Goal: Share content: Share content

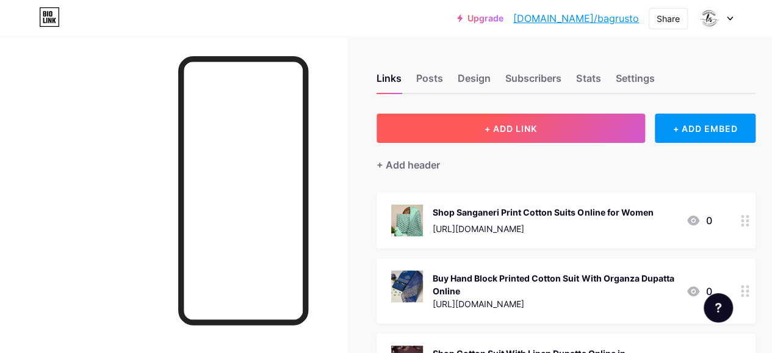
click at [530, 118] on button "+ ADD LINK" at bounding box center [511, 128] width 269 height 29
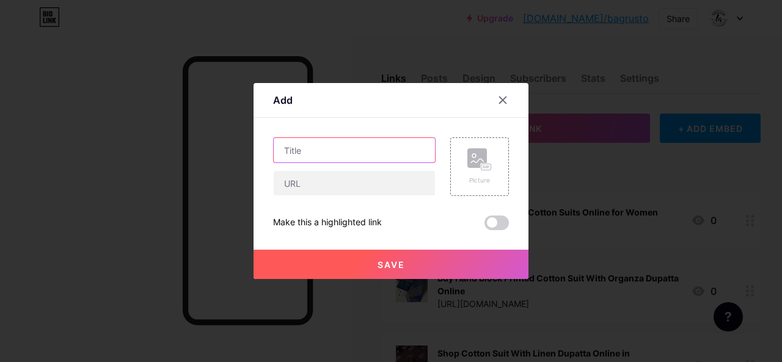
click at [349, 147] on input "text" at bounding box center [354, 150] width 161 height 24
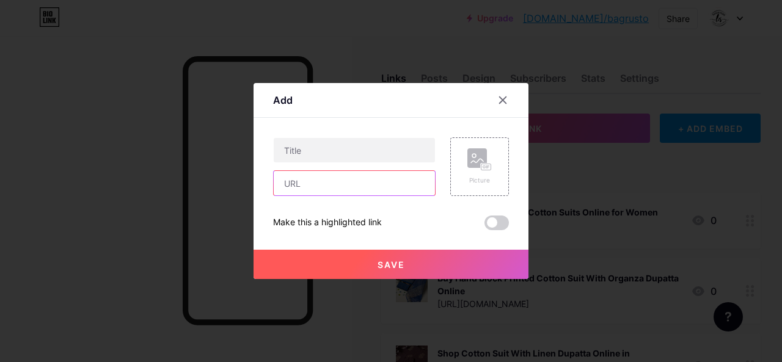
click at [304, 180] on input "text" at bounding box center [354, 183] width 161 height 24
paste input "[URL][DOMAIN_NAME][PERSON_NAME]"
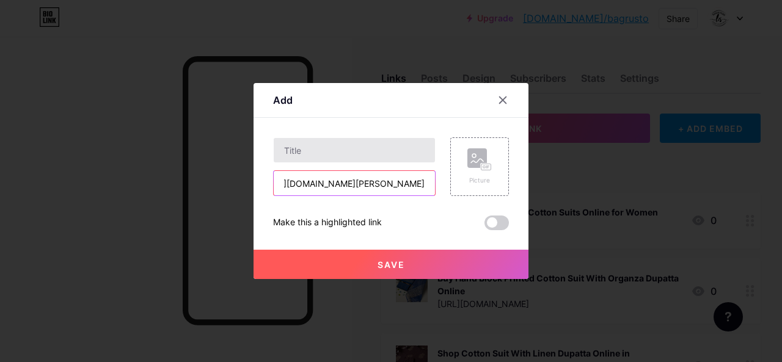
type input "[URL][DOMAIN_NAME][PERSON_NAME]"
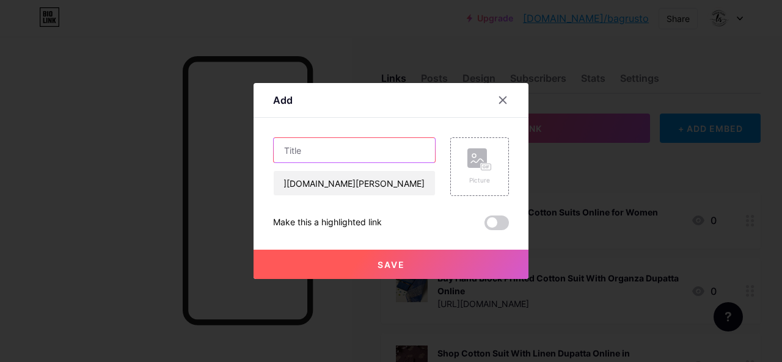
scroll to position [0, 0]
click at [346, 160] on input "text" at bounding box center [354, 150] width 161 height 24
paste input "premium hand block print suits with Kota [PERSON_NAME] dupatta"
type input "premium hand block print suits with Kota [PERSON_NAME] dupatta"
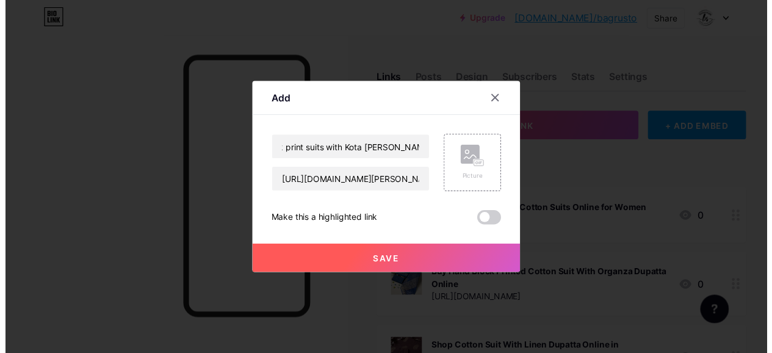
scroll to position [0, 0]
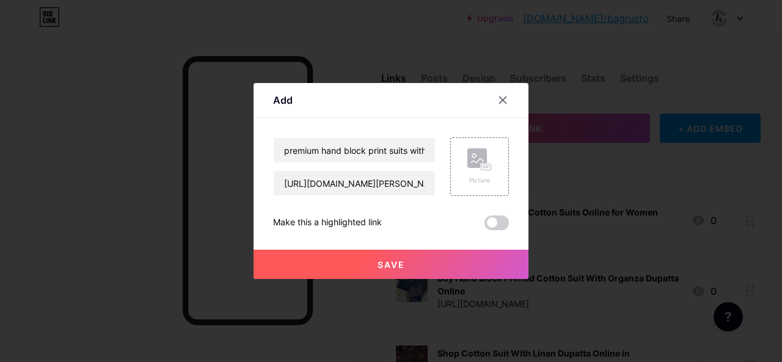
click at [350, 262] on button "Save" at bounding box center [390, 264] width 275 height 29
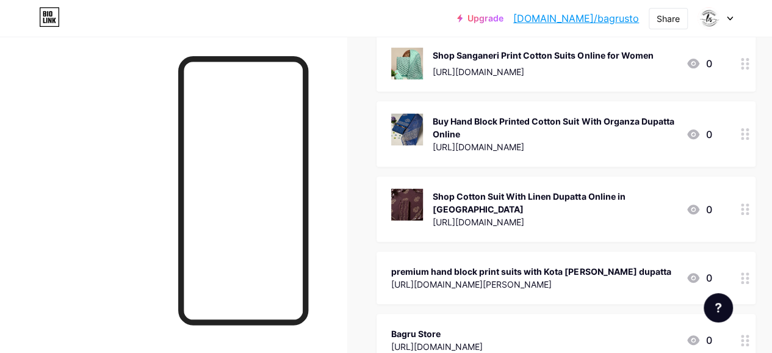
scroll to position [183, 0]
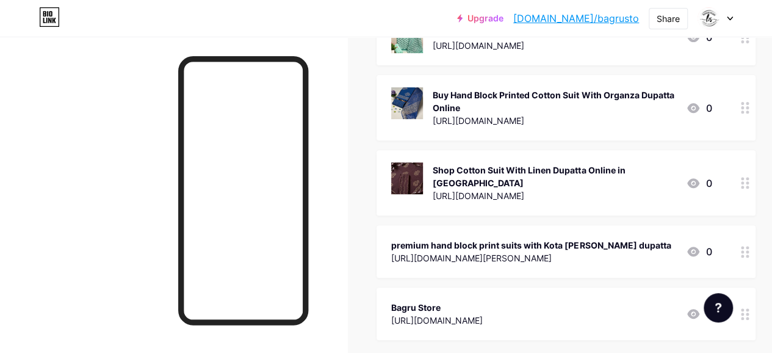
click at [749, 246] on icon at bounding box center [745, 252] width 9 height 12
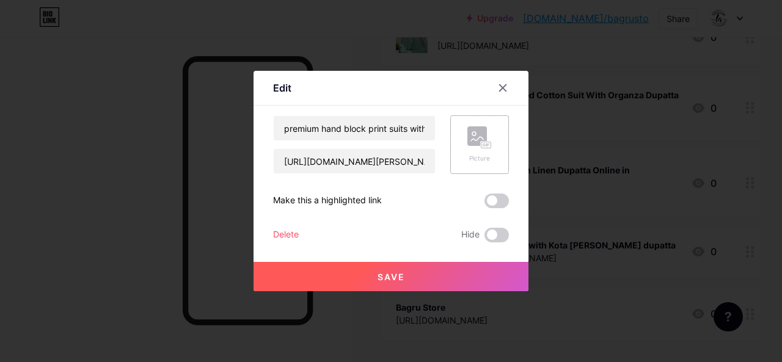
click at [473, 130] on rect at bounding box center [477, 136] width 20 height 20
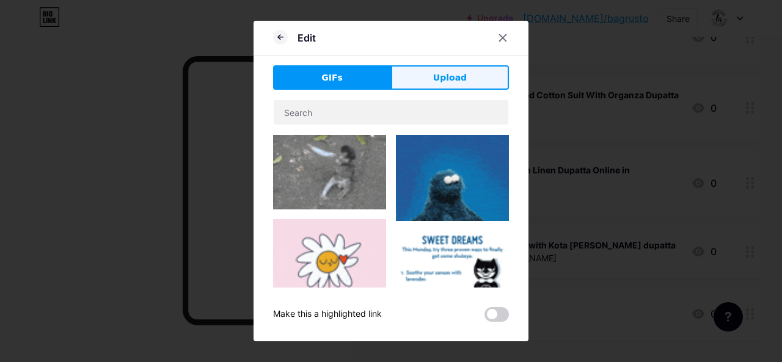
click at [410, 80] on button "Upload" at bounding box center [450, 77] width 118 height 24
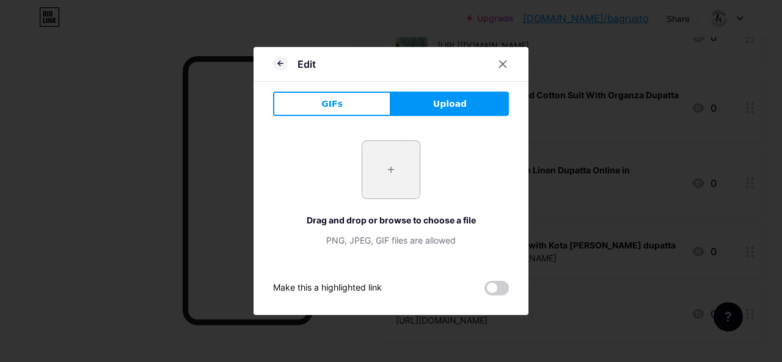
click at [401, 176] on input "file" at bounding box center [390, 169] width 57 height 57
type input "C:\fakepath\Premium Blue Hand Block Printed Cotton Suit With Kota [PERSON_NAME]…"
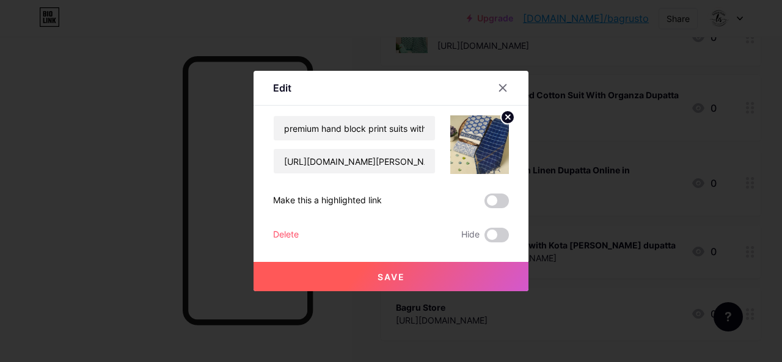
click at [391, 275] on span "Save" at bounding box center [390, 277] width 27 height 10
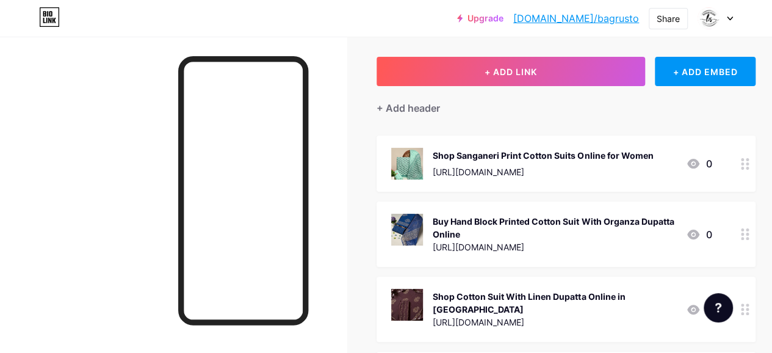
scroll to position [123, 0]
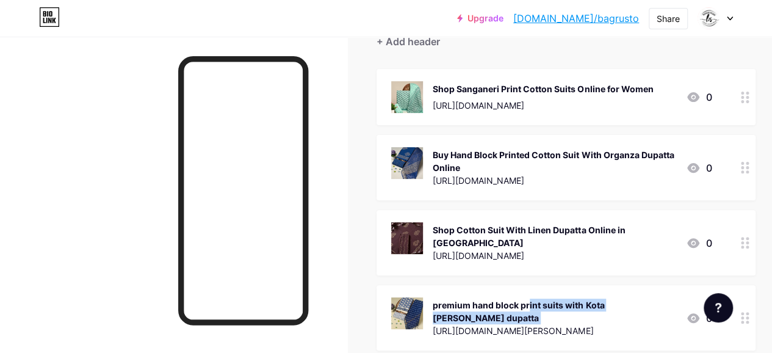
drag, startPoint x: 476, startPoint y: 289, endPoint x: 432, endPoint y: 316, distance: 51.5
click at [432, 316] on div "premium hand block print suits with Kota [PERSON_NAME] dupatta [URL][DOMAIN_NAM…" at bounding box center [533, 317] width 285 height 41
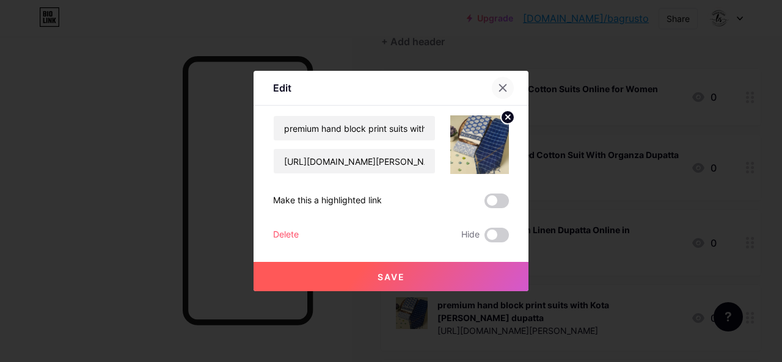
click at [502, 84] on icon at bounding box center [503, 88] width 10 height 10
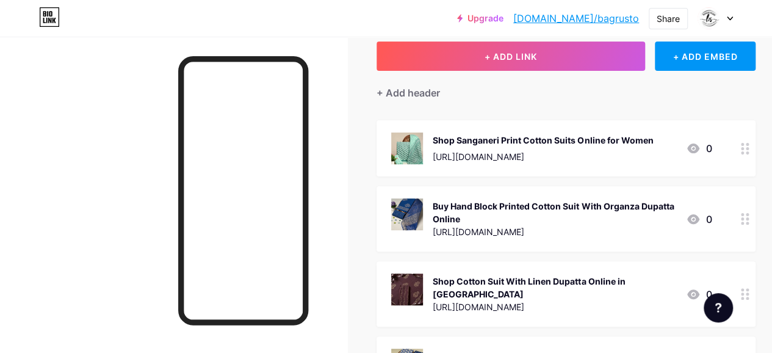
scroll to position [0, 0]
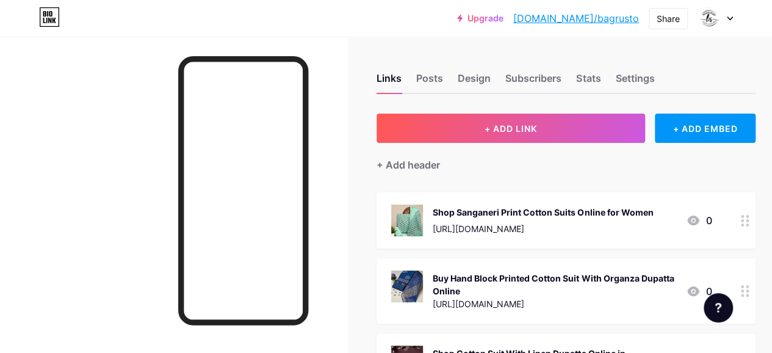
click at [553, 12] on div "Upgrade [DOMAIN_NAME]/bagrus... [DOMAIN_NAME]/bagrusto" at bounding box center [548, 18] width 182 height 22
click at [578, 15] on link "[DOMAIN_NAME]/bagrusto" at bounding box center [576, 18] width 126 height 15
